Goal: Find specific page/section: Find specific page/section

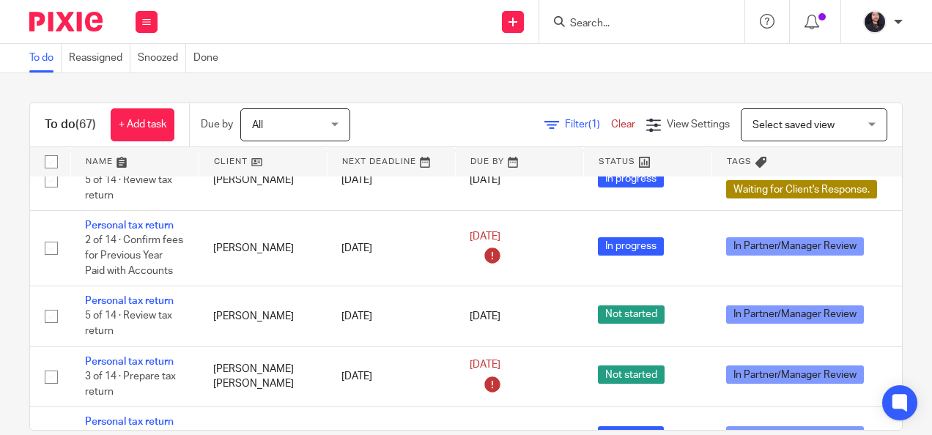
scroll to position [3803, 0]
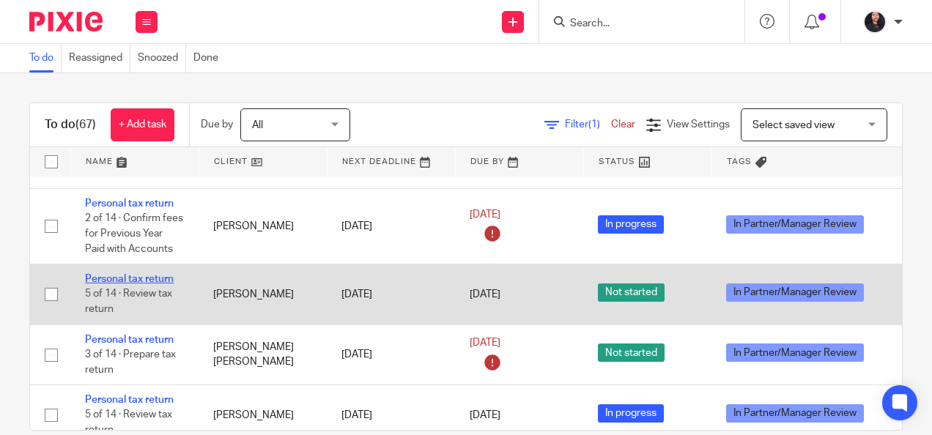
click at [149, 274] on link "Personal tax return" at bounding box center [129, 279] width 89 height 10
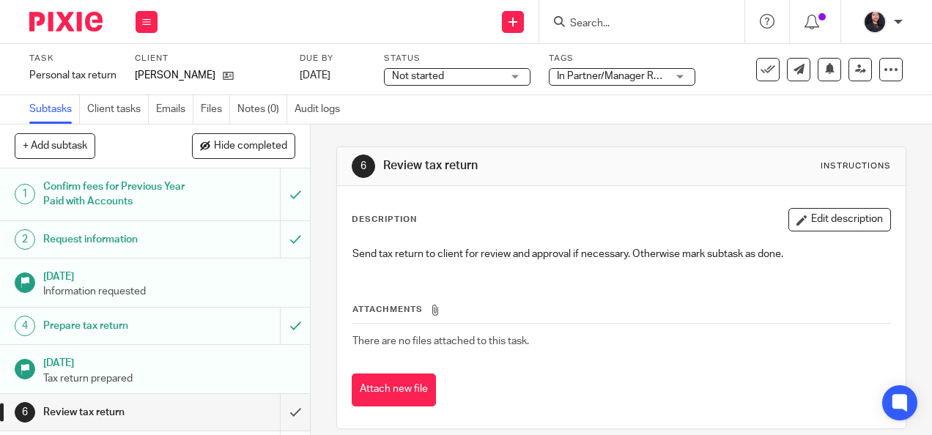
click at [627, 26] on input "Search" at bounding box center [635, 24] width 132 height 13
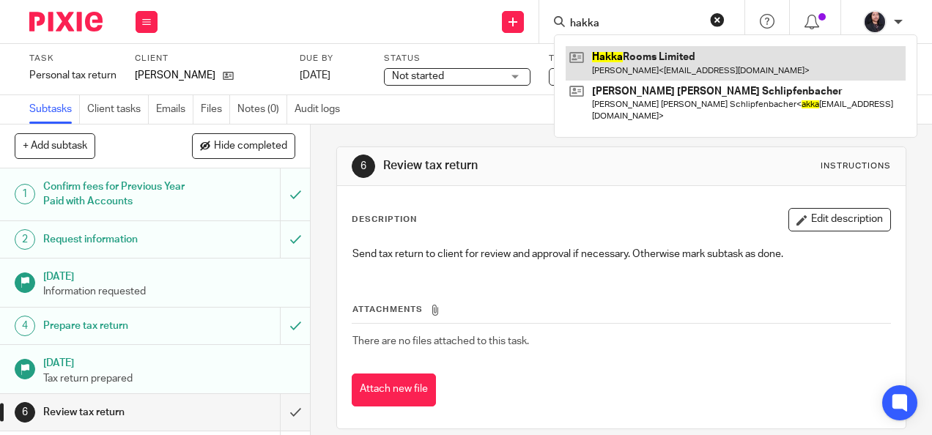
type input "hakka"
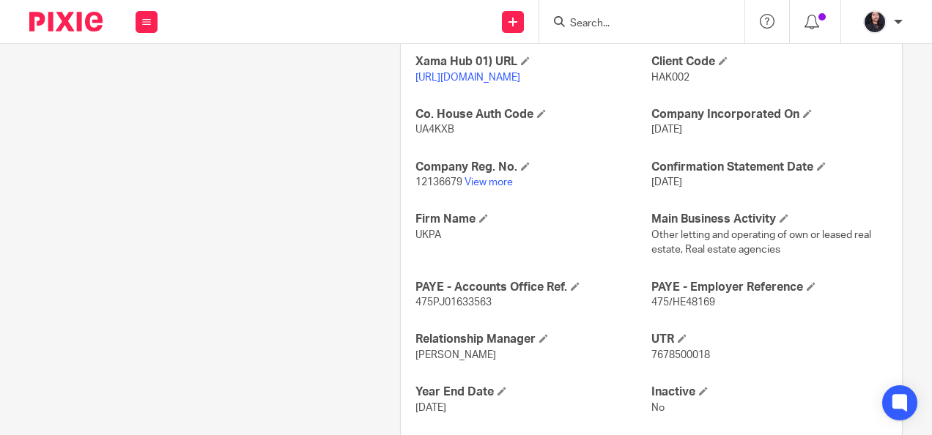
scroll to position [533, 0]
click at [492, 186] on link "View more" at bounding box center [489, 181] width 48 height 10
click at [638, 25] on input "Search" at bounding box center [635, 24] width 132 height 13
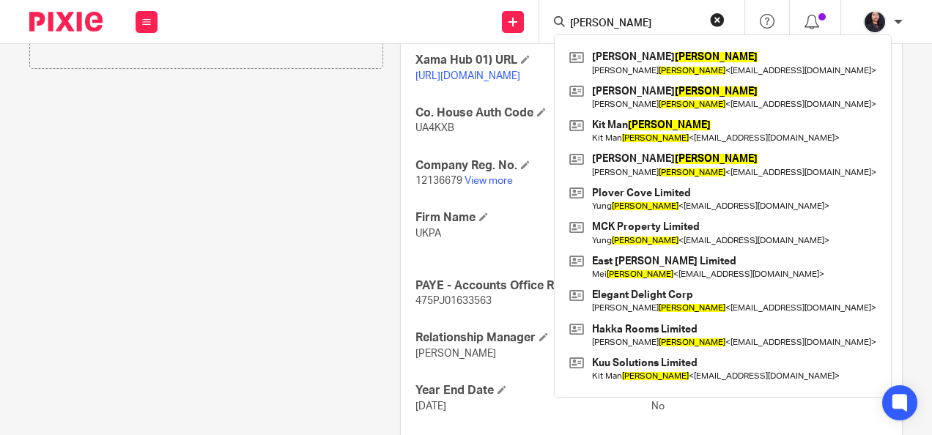
type input "mei wong"
